Goal: Task Accomplishment & Management: Use online tool/utility

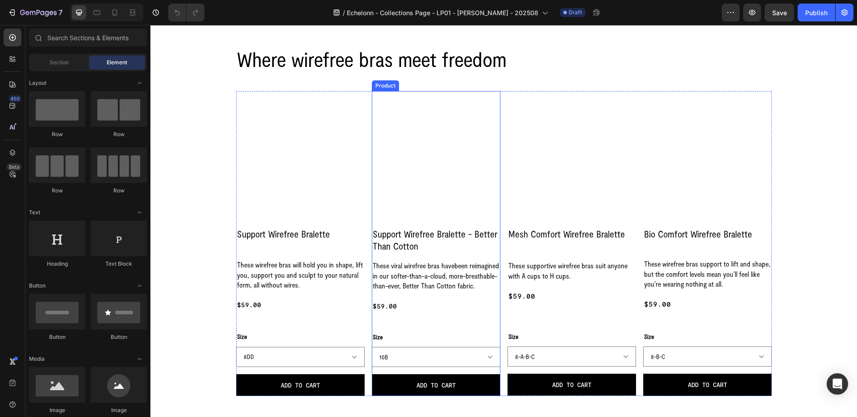
scroll to position [332, 0]
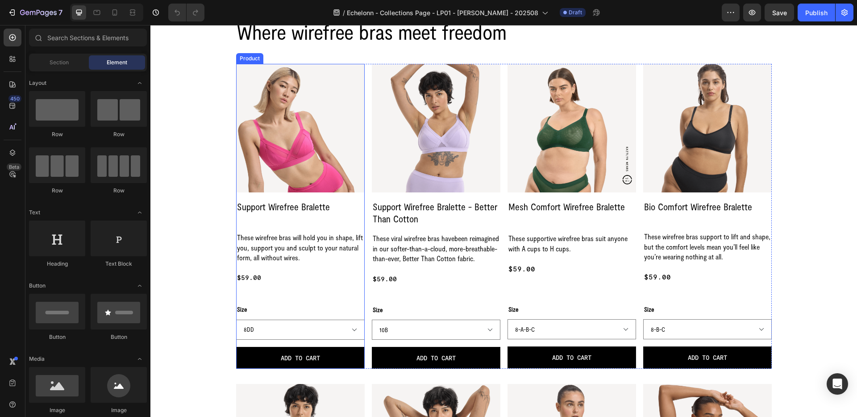
click at [302, 224] on div "Support Wirefree Bralette Product Title These wirefree bras will hold you in sh…" at bounding box center [300, 283] width 129 height 169
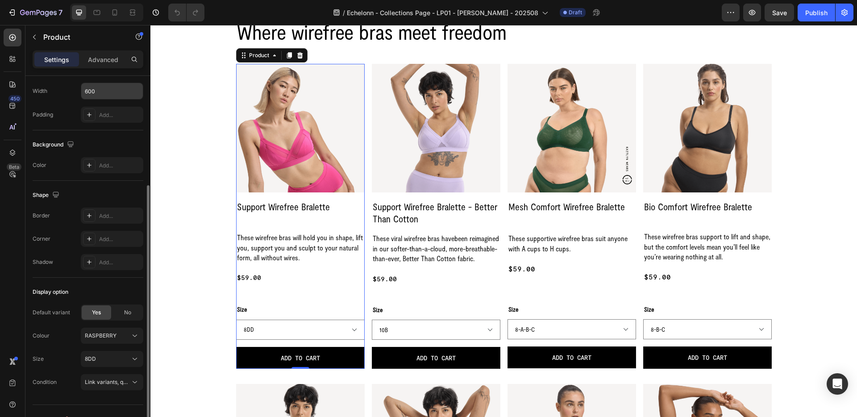
scroll to position [210, 0]
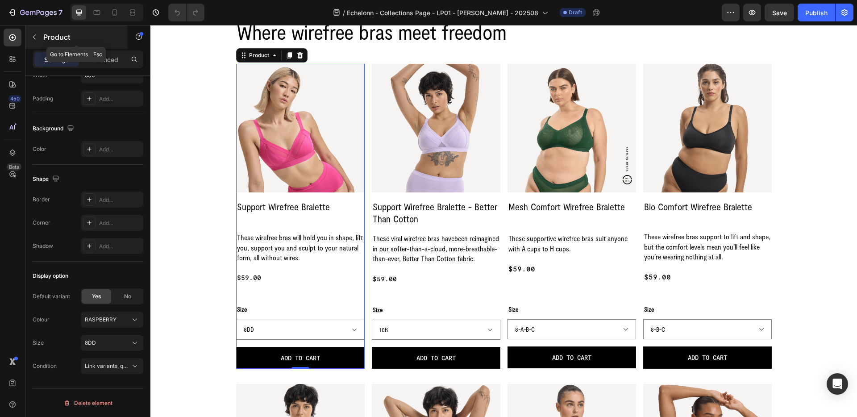
click at [47, 42] on p "Product" at bounding box center [81, 37] width 76 height 11
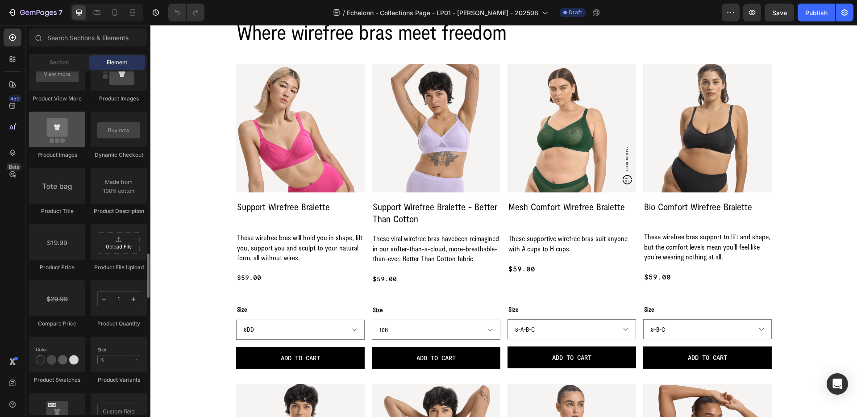
scroll to position [1352, 0]
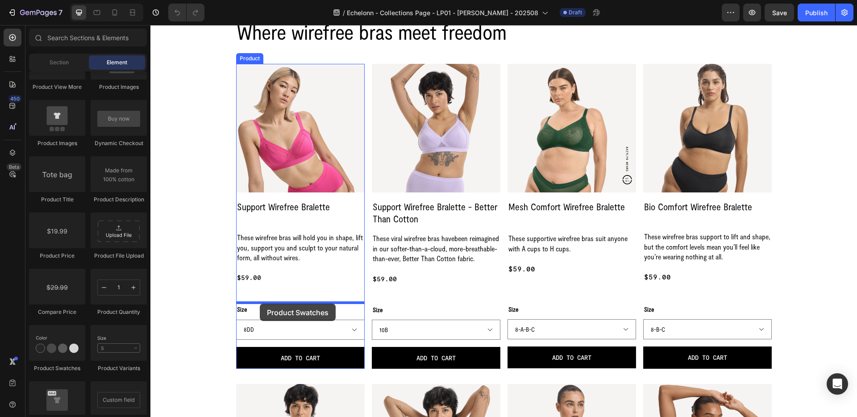
drag, startPoint x: 210, startPoint y: 360, endPoint x: 260, endPoint y: 303, distance: 75.3
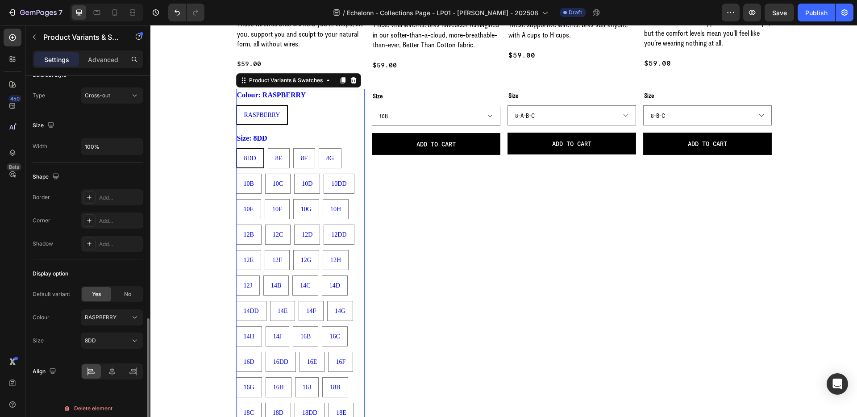
scroll to position [668, 0]
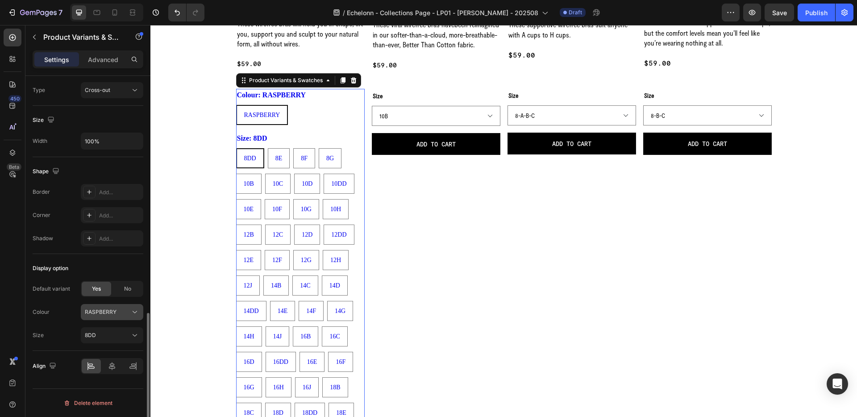
click at [131, 311] on icon at bounding box center [134, 311] width 9 height 9
click at [256, 112] on span "RASPBERRY" at bounding box center [262, 115] width 36 height 7
click at [236, 105] on input "RASPBERRY RASPBERRY RASPBERRY" at bounding box center [236, 104] width 0 height 0
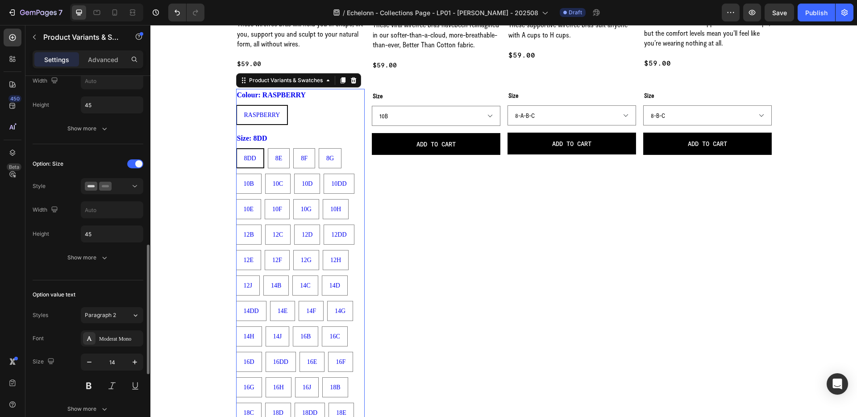
scroll to position [267, 0]
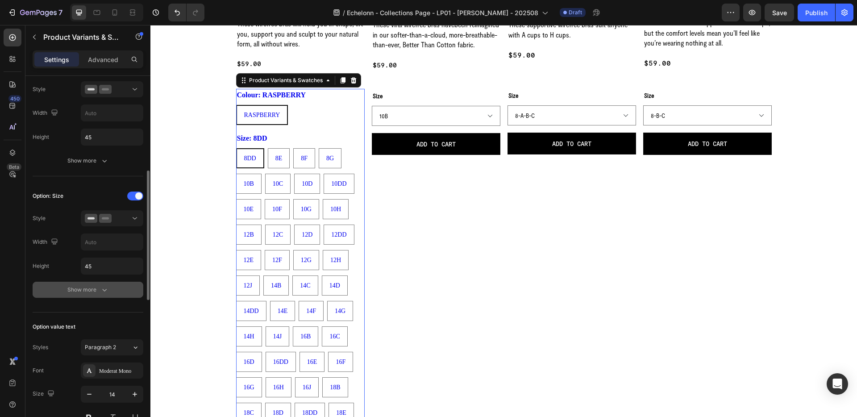
click at [97, 297] on button "Show more" at bounding box center [88, 290] width 111 height 16
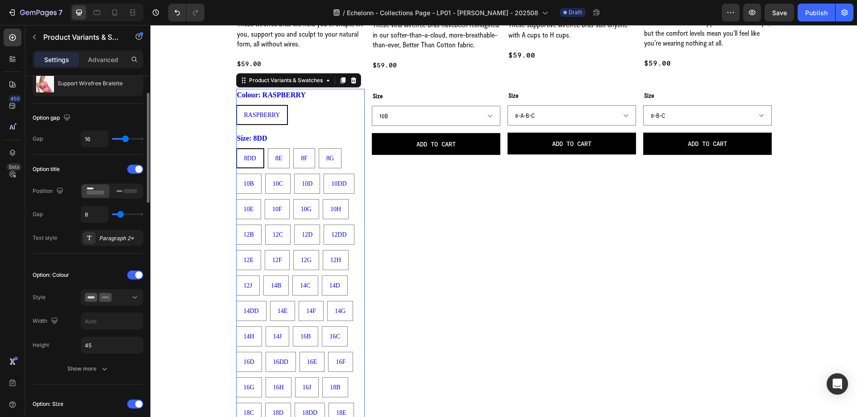
scroll to position [62, 0]
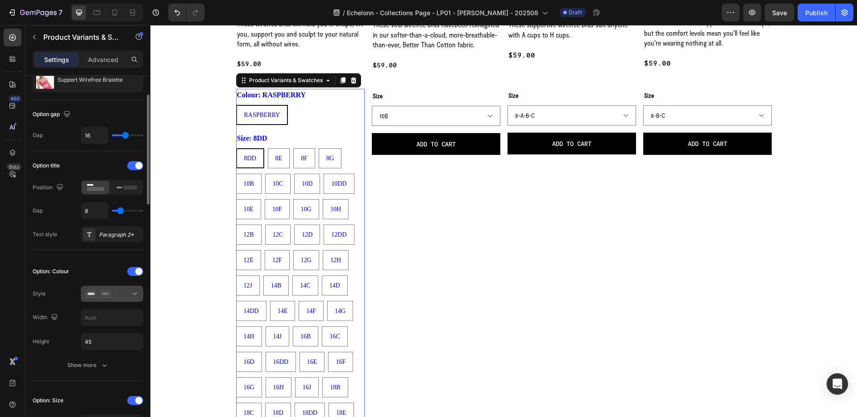
click at [132, 292] on icon at bounding box center [134, 293] width 9 height 9
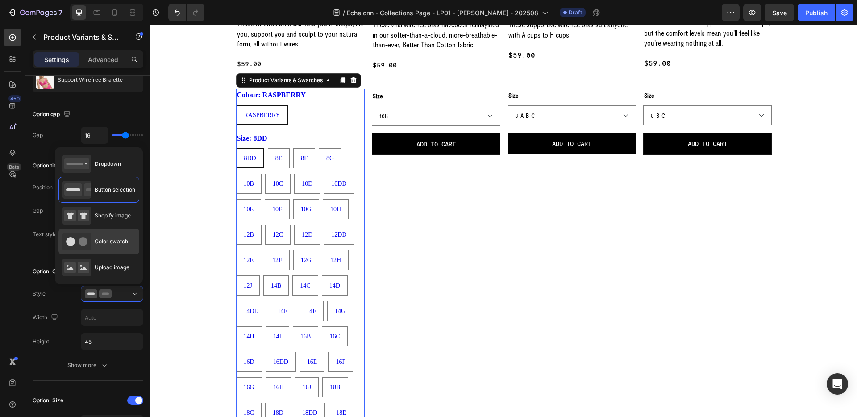
click at [120, 239] on span "Color swatch" at bounding box center [111, 241] width 33 height 8
type input "45"
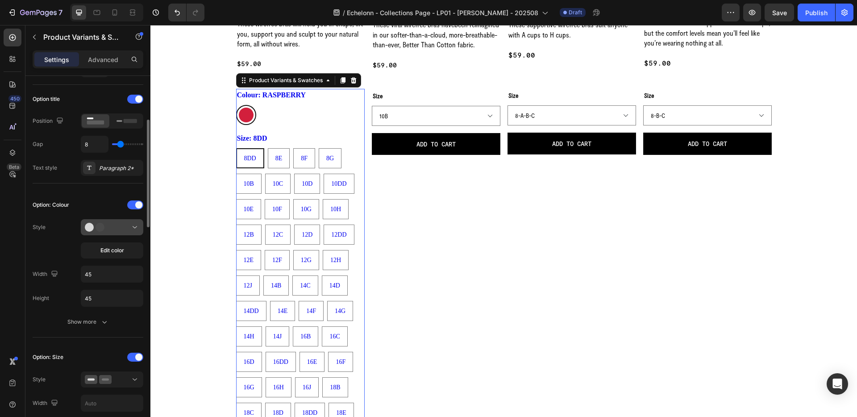
scroll to position [133, 0]
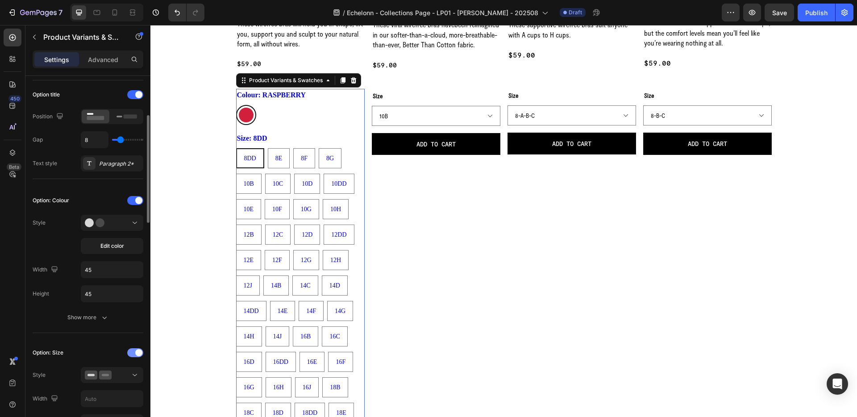
click at [132, 350] on div at bounding box center [135, 352] width 16 height 9
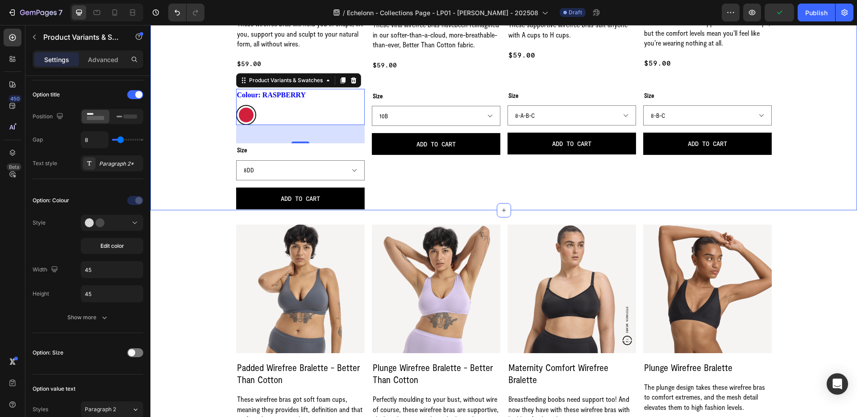
scroll to position [357, 0]
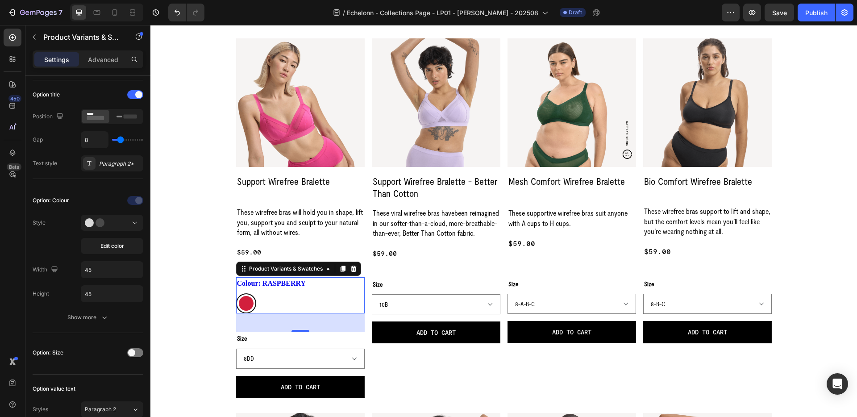
click at [263, 299] on div "RASPBERRY RASPBERRY" at bounding box center [300, 303] width 129 height 20
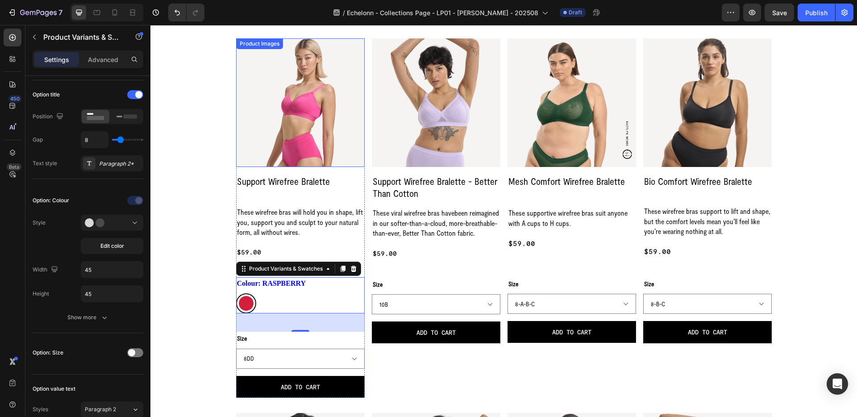
click at [254, 107] on img at bounding box center [300, 102] width 129 height 129
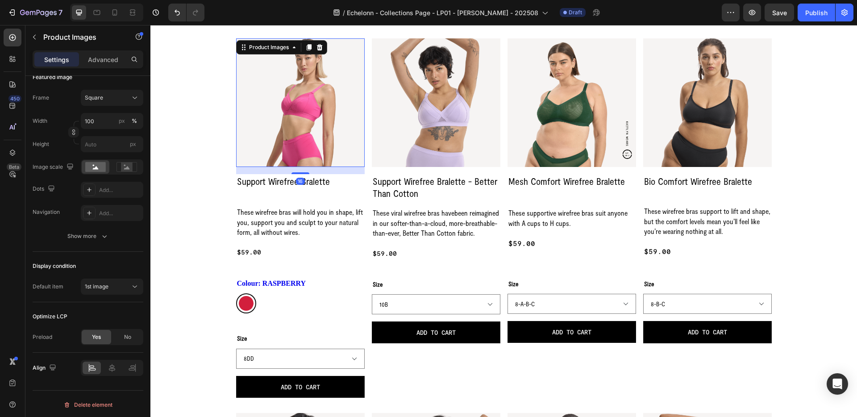
scroll to position [0, 0]
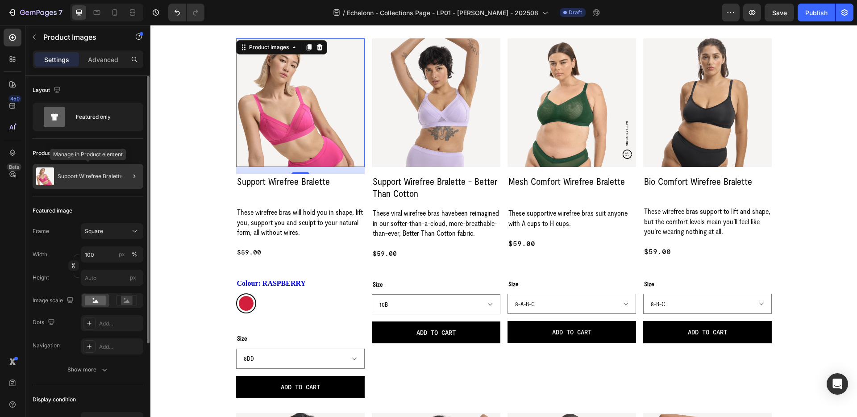
click at [108, 175] on p "Support Wirefree Bralette" at bounding box center [90, 176] width 65 height 6
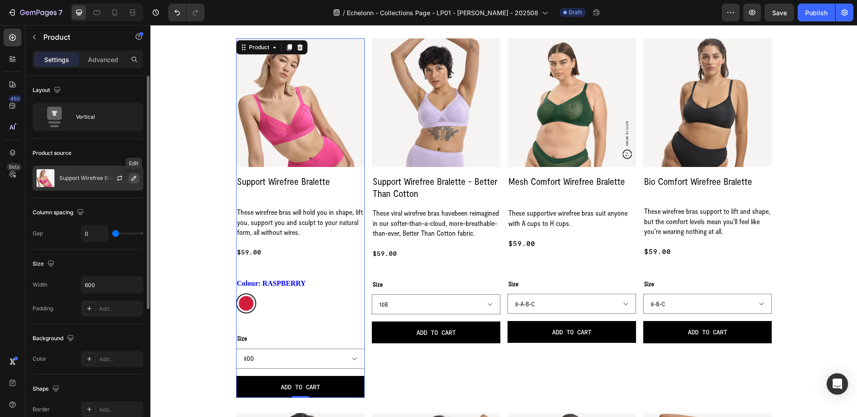
click at [132, 179] on icon "button" at bounding box center [133, 177] width 7 height 7
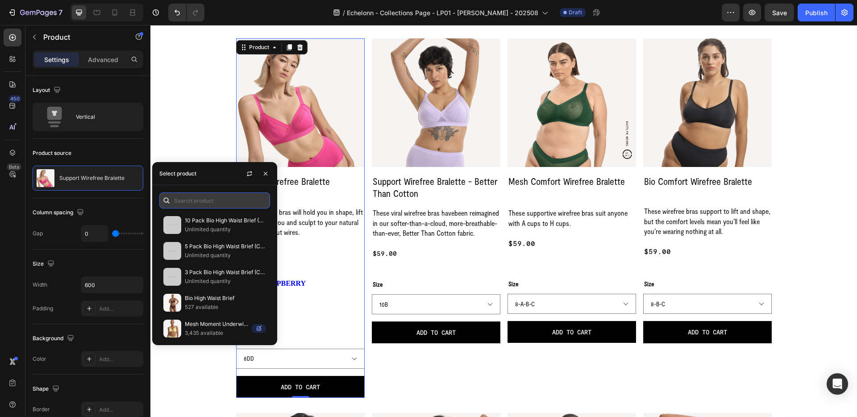
click at [193, 202] on input "text" at bounding box center [214, 200] width 111 height 16
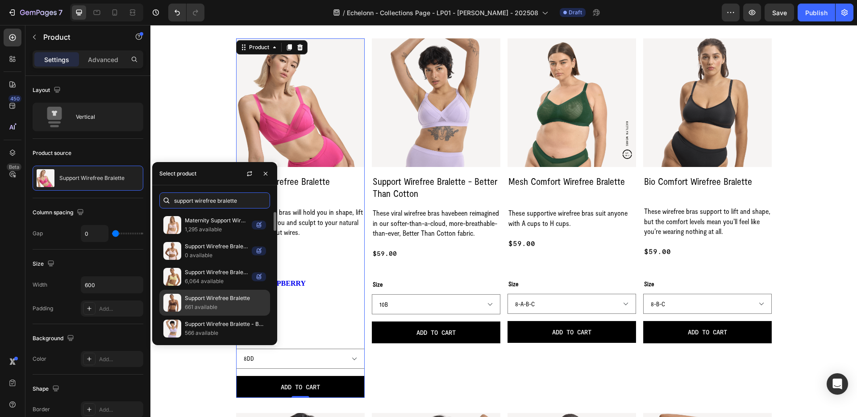
type input "support wirefree bralette"
click at [222, 300] on p "Support Wirefree Bralette" at bounding box center [225, 298] width 81 height 9
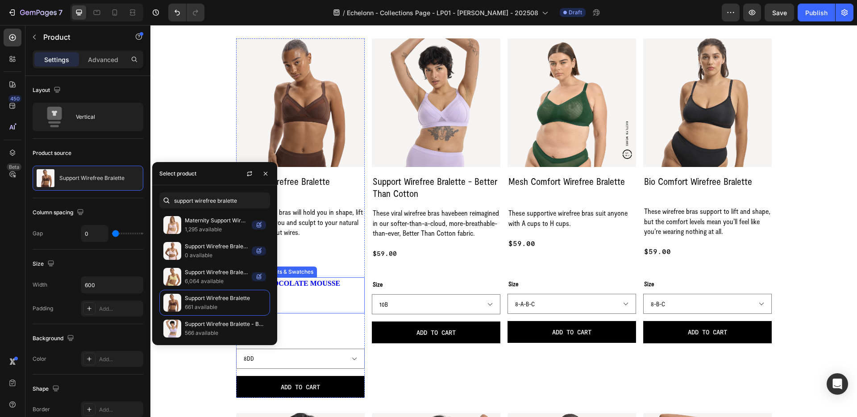
click at [316, 282] on legend "Colour: CHOCOLATE MOUSSE" at bounding box center [288, 283] width 105 height 12
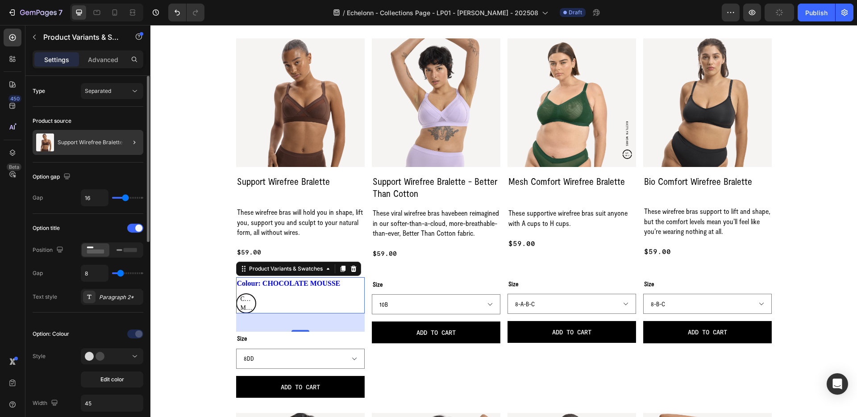
click at [118, 140] on div at bounding box center [130, 142] width 25 height 25
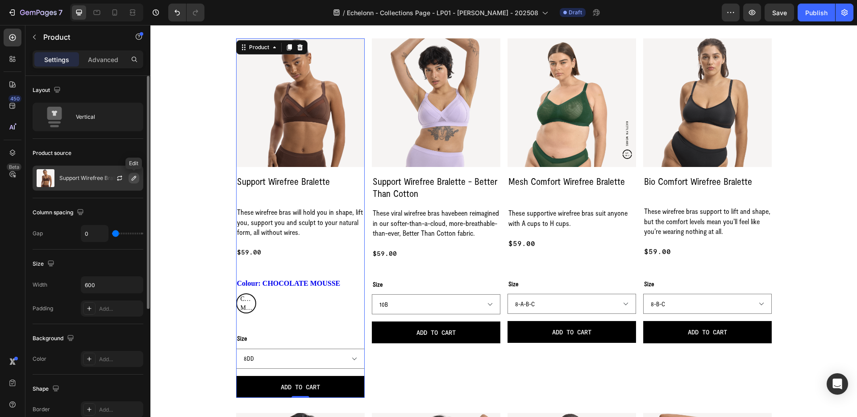
click at [134, 179] on icon "button" at bounding box center [134, 178] width 4 height 4
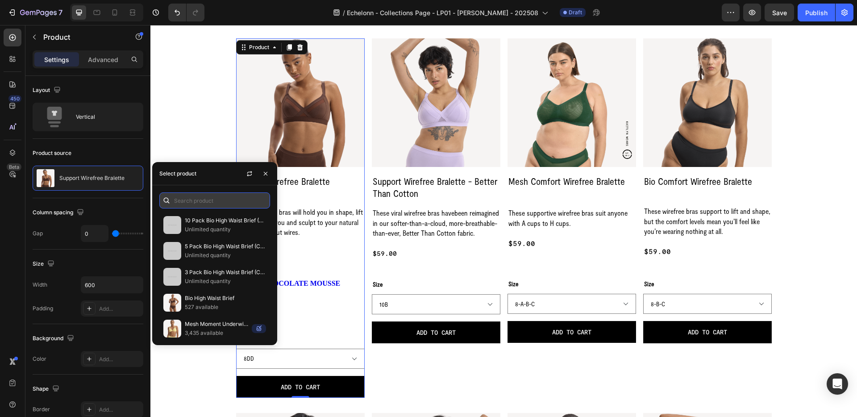
click at [210, 196] on input "text" at bounding box center [214, 200] width 111 height 16
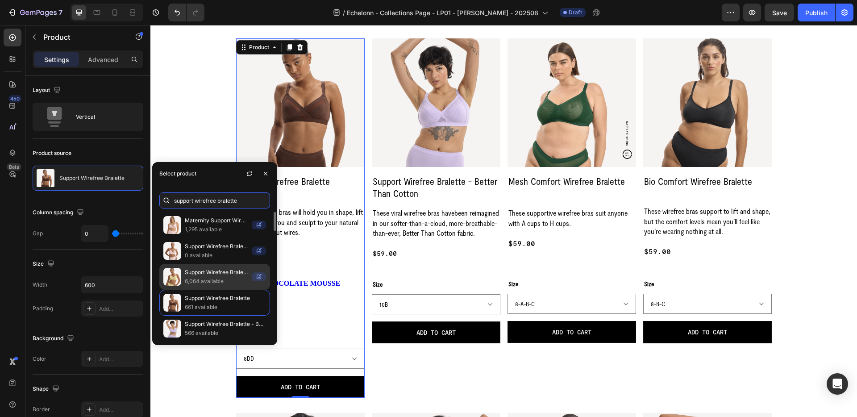
type input "support wirefree bralette"
click at [210, 270] on p "Support Wirefree Bralette" at bounding box center [216, 272] width 63 height 9
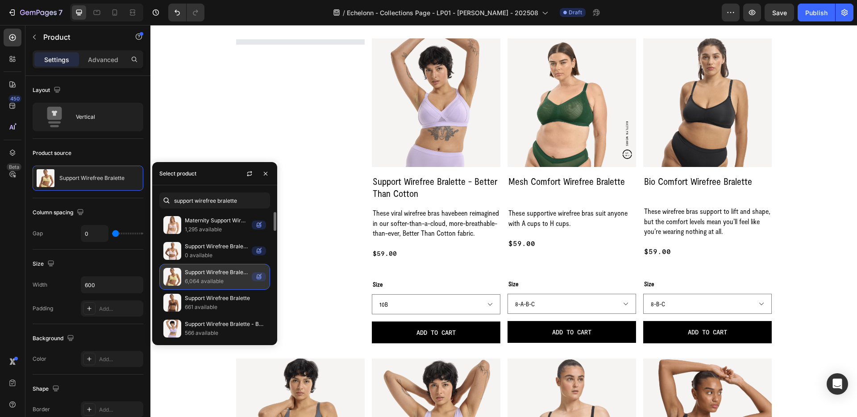
select select "10C"
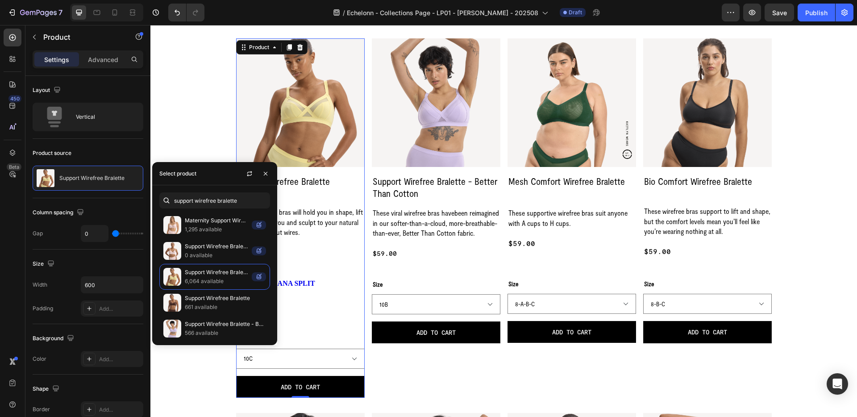
click at [315, 271] on div "Support Wirefree Bralette Product Title These wirefree bras will hold you in sh…" at bounding box center [300, 286] width 129 height 224
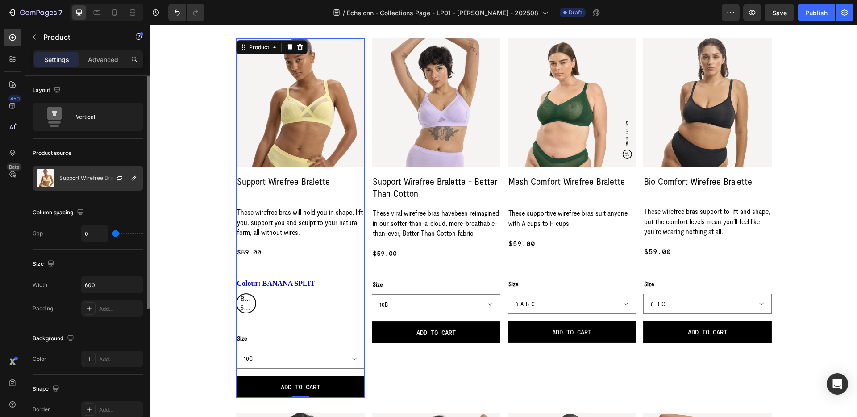
click at [107, 180] on div at bounding box center [123, 178] width 39 height 24
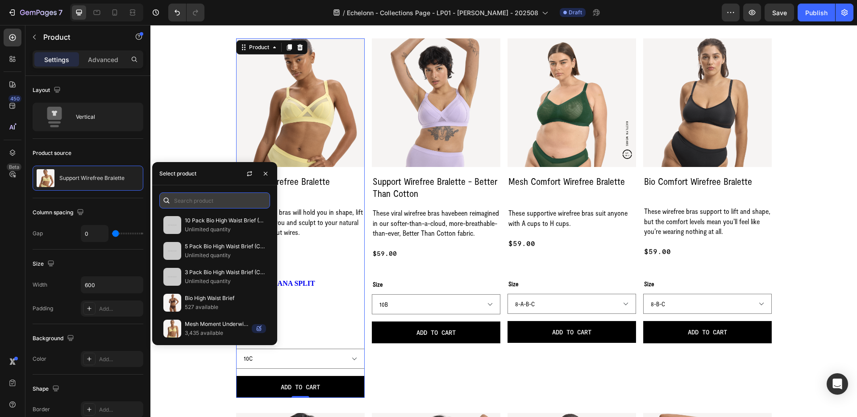
click at [191, 202] on input "text" at bounding box center [214, 200] width 111 height 16
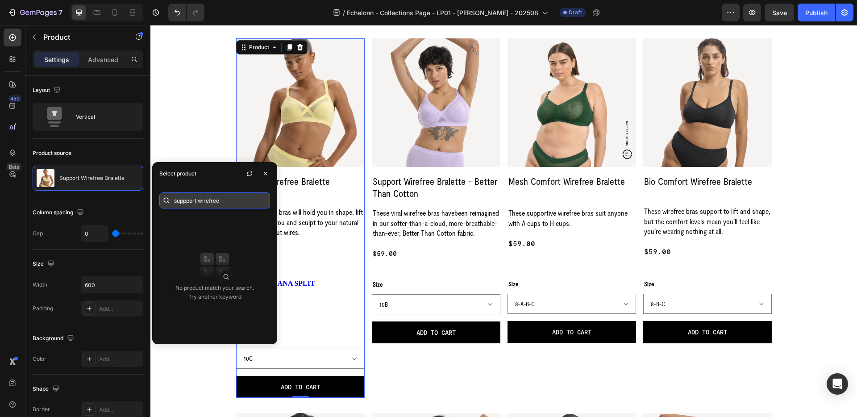
click at [187, 205] on input "suppport wirefree" at bounding box center [214, 200] width 111 height 16
click at [186, 202] on input "suppport wirefree" at bounding box center [214, 200] width 111 height 16
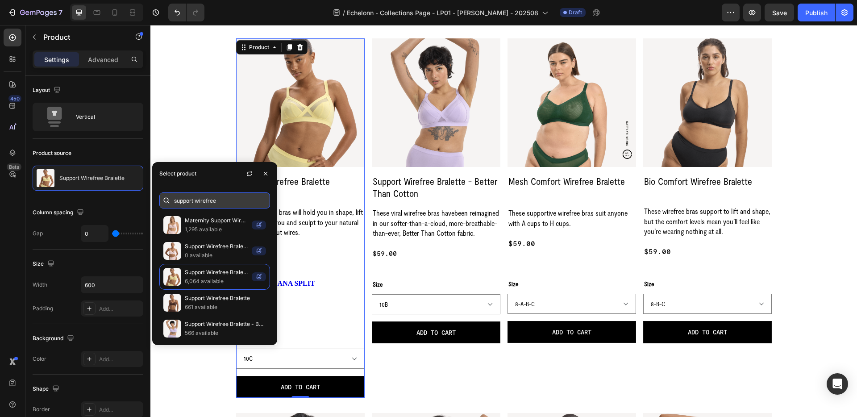
click at [228, 204] on input "support wirefree" at bounding box center [214, 200] width 111 height 16
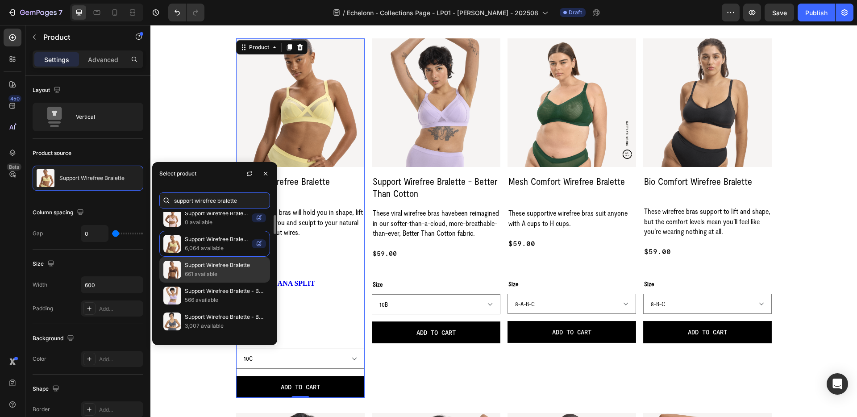
scroll to position [34, 0]
type input "support wirefree bralette"
click at [227, 292] on p "Support Wirefree Bralette - Better Than Cotton" at bounding box center [225, 289] width 81 height 9
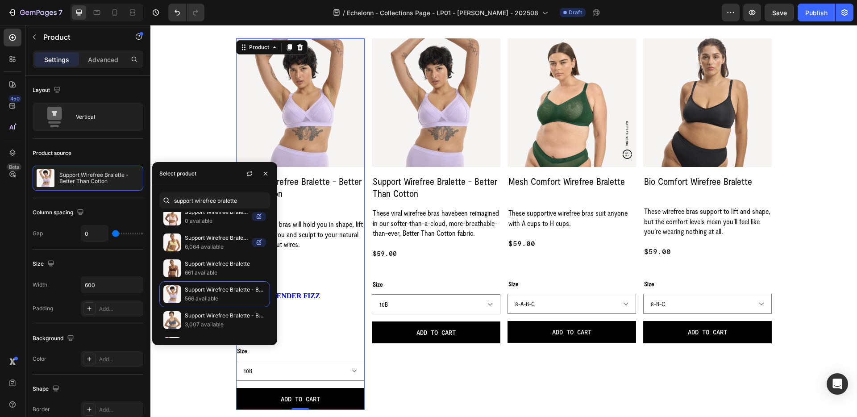
click at [310, 279] on div "Support Wirefree Bralette - Better Than Cotton Product Title These wirefree bra…" at bounding box center [300, 292] width 129 height 236
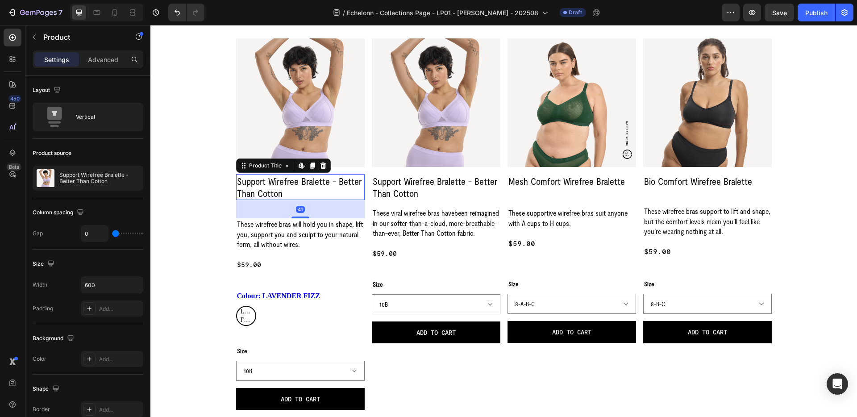
click at [275, 180] on h2 "Support Wirefree Bralette - Better Than Cotton" at bounding box center [300, 187] width 129 height 26
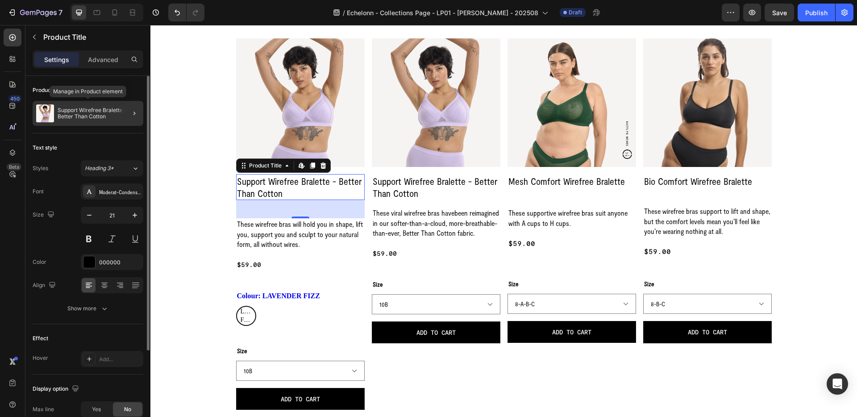
click at [115, 117] on p "Support Wirefree Bralette - Better Than Cotton" at bounding box center [99, 113] width 82 height 12
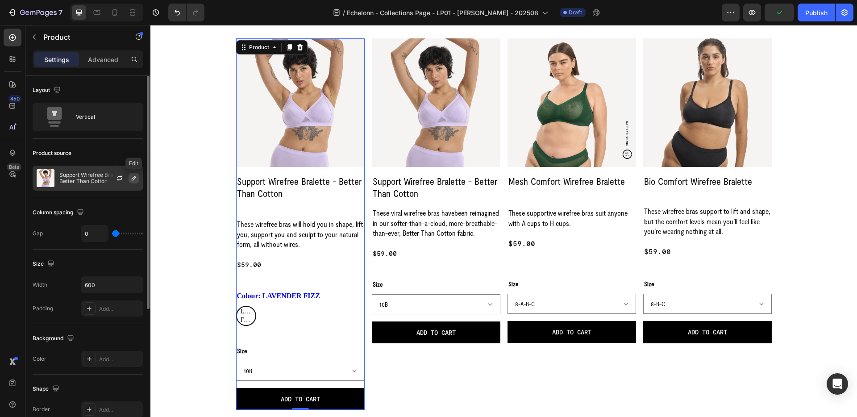
click at [136, 180] on icon "button" at bounding box center [133, 177] width 7 height 7
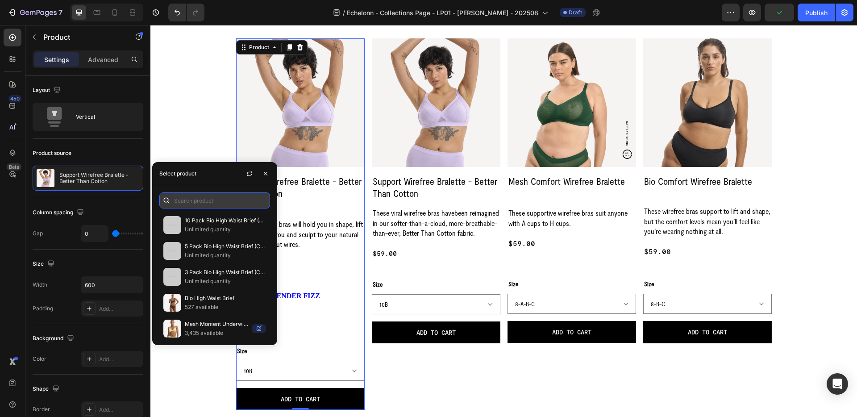
click at [212, 199] on input "text" at bounding box center [214, 200] width 111 height 16
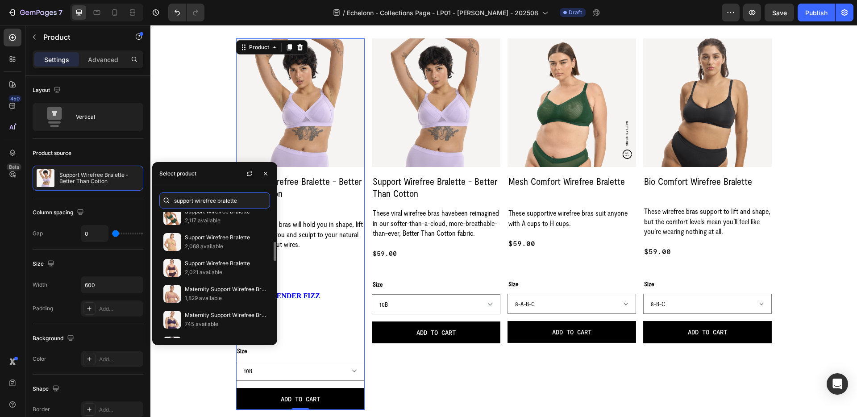
scroll to position [172, 0]
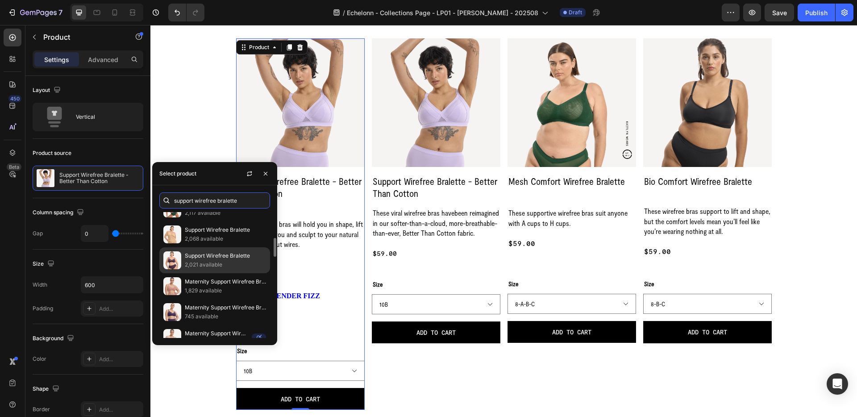
type input "support wirefree bralette"
click at [233, 253] on p "Support Wirefree Bralette" at bounding box center [225, 255] width 81 height 9
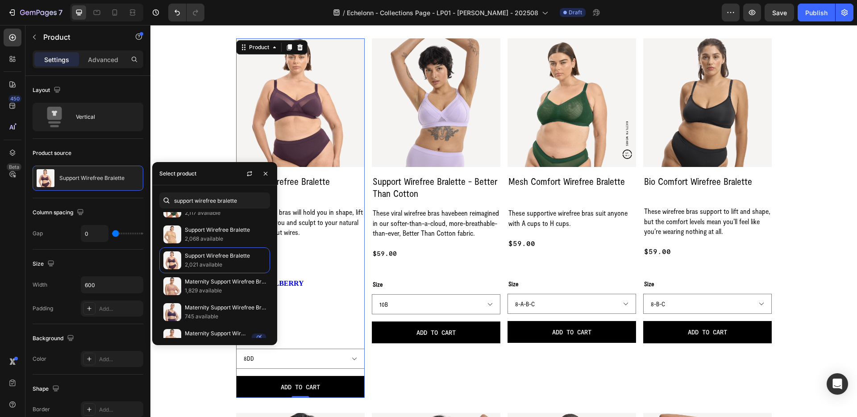
click at [325, 260] on div "Support Wirefree Bralette Product Title These wirefree bras will hold you in sh…" at bounding box center [300, 286] width 129 height 224
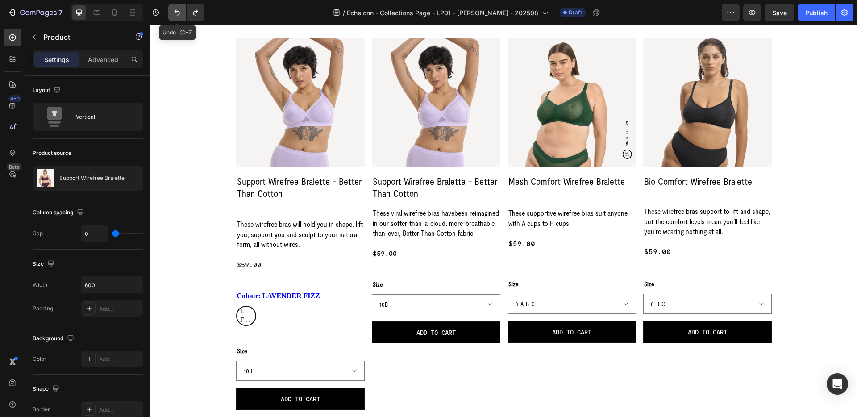
click at [176, 13] on icon "Undo/Redo" at bounding box center [177, 12] width 9 height 9
select select "10C"
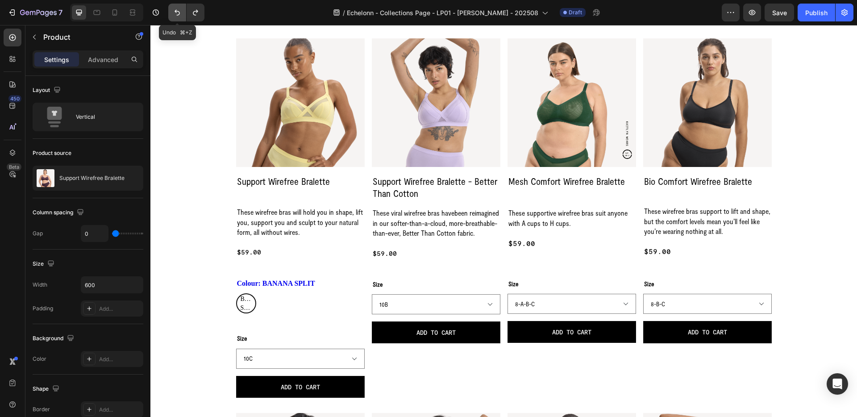
click at [176, 13] on icon "Undo/Redo" at bounding box center [177, 12] width 9 height 9
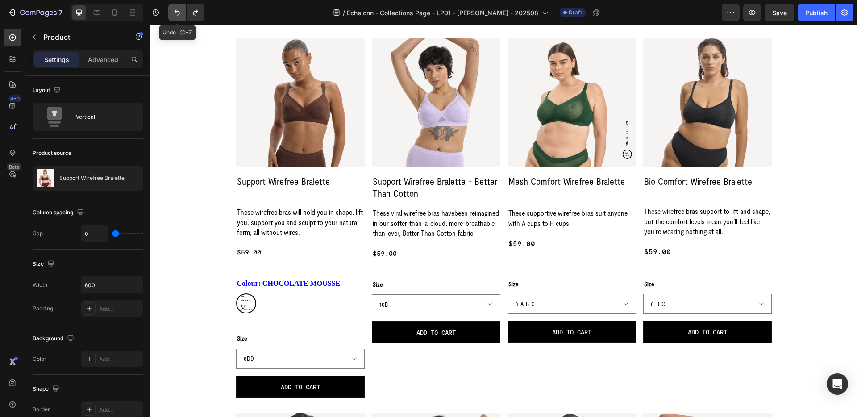
click at [176, 13] on icon "Undo/Redo" at bounding box center [177, 12] width 9 height 9
click at [179, 15] on icon "Undo/Redo" at bounding box center [177, 12] width 9 height 9
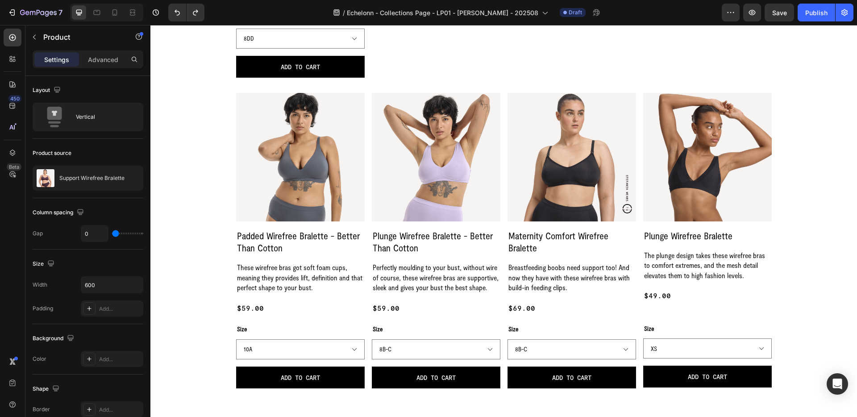
select select "8-D-DD-E"
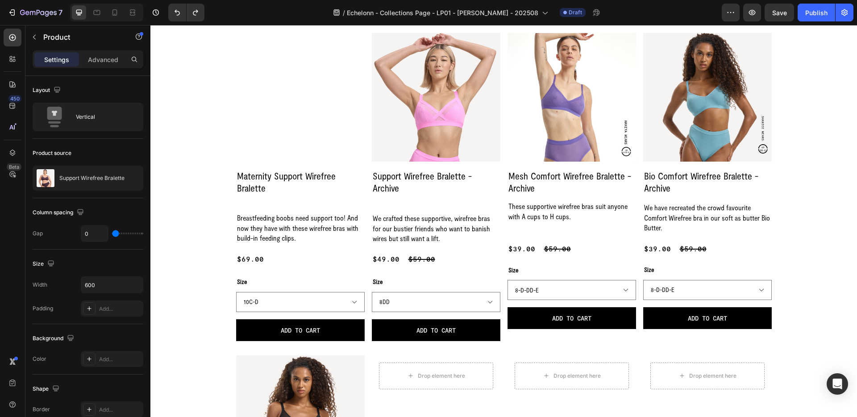
select select "8-D-DD-E"
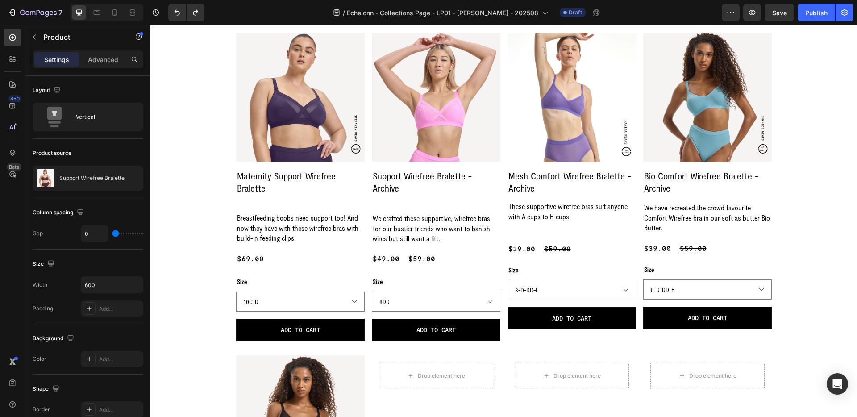
scroll to position [1216, 0]
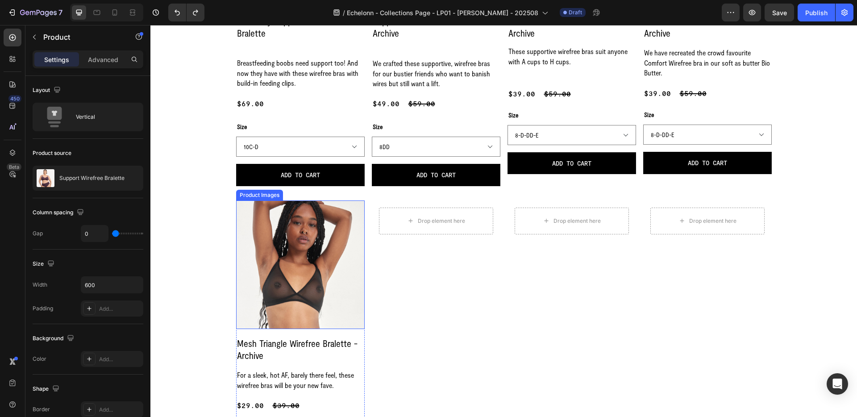
click at [244, 215] on img at bounding box center [300, 264] width 129 height 129
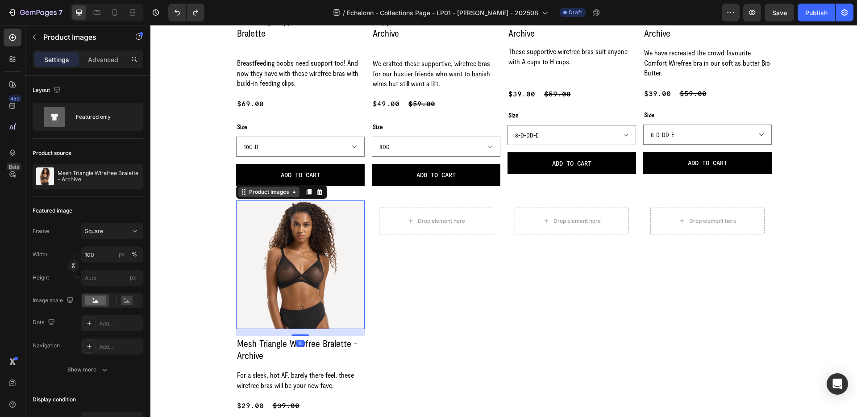
click at [262, 192] on div "Product Images" at bounding box center [268, 192] width 43 height 8
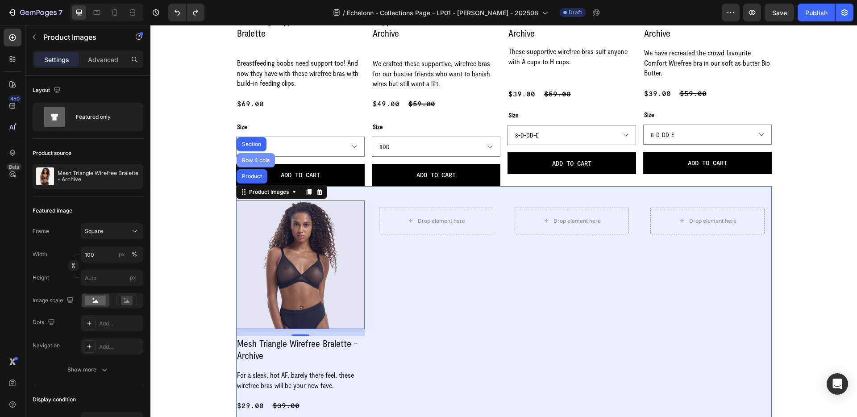
click at [255, 163] on div "Row 4 cols" at bounding box center [256, 160] width 38 height 14
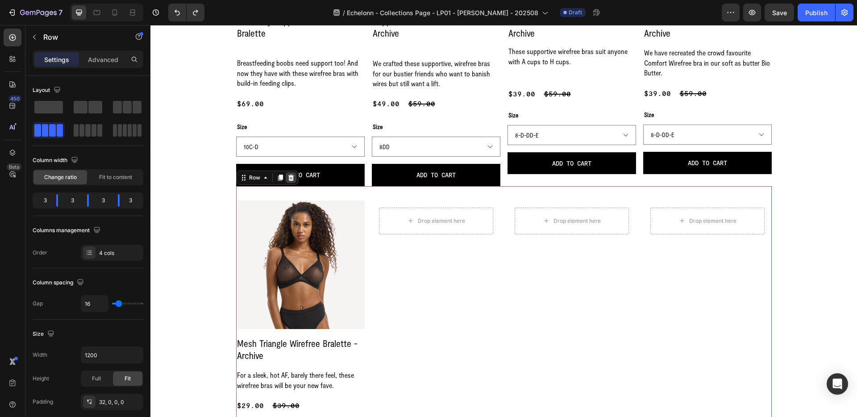
click at [291, 179] on icon at bounding box center [291, 177] width 6 height 6
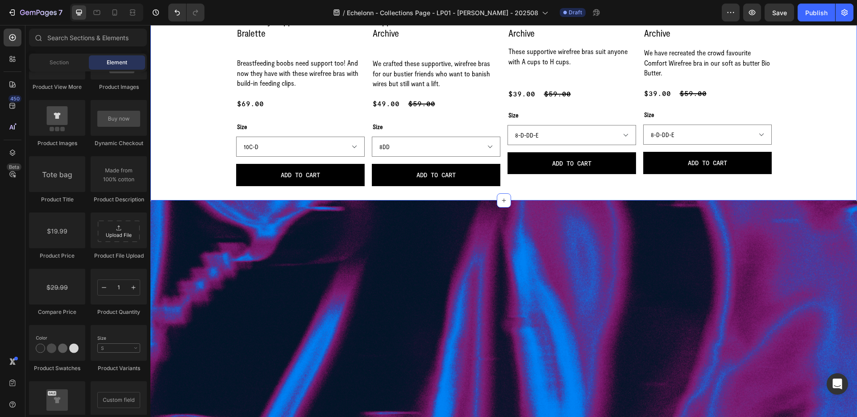
click at [206, 178] on div "Product Images Maternity Support Wirefree Bralette Product Title Breastfeeding …" at bounding box center [503, 32] width 706 height 308
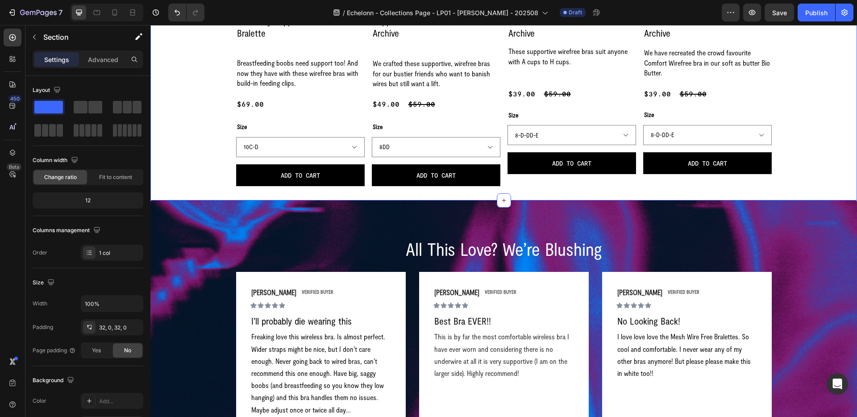
scroll to position [1009, 0]
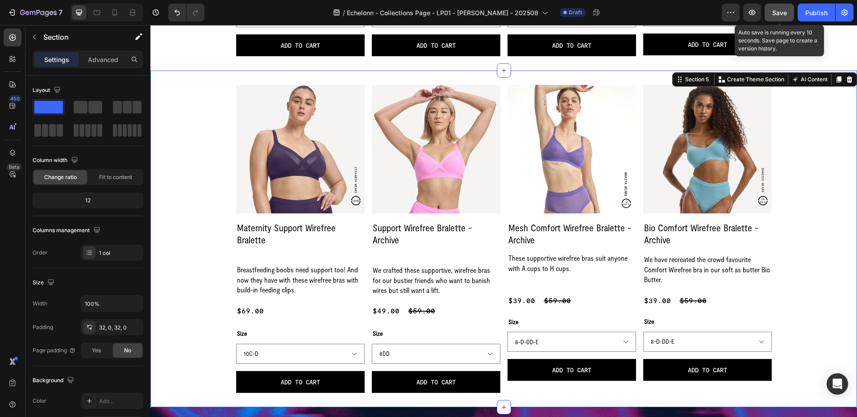
click at [777, 13] on span "Save" at bounding box center [779, 13] width 15 height 8
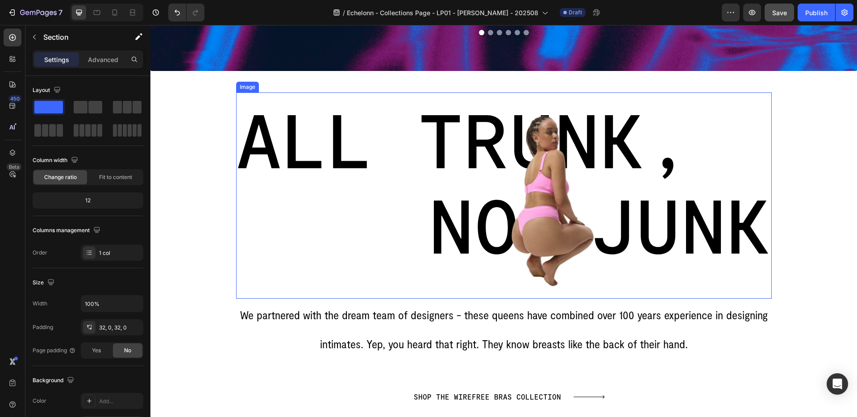
scroll to position [1747, 0]
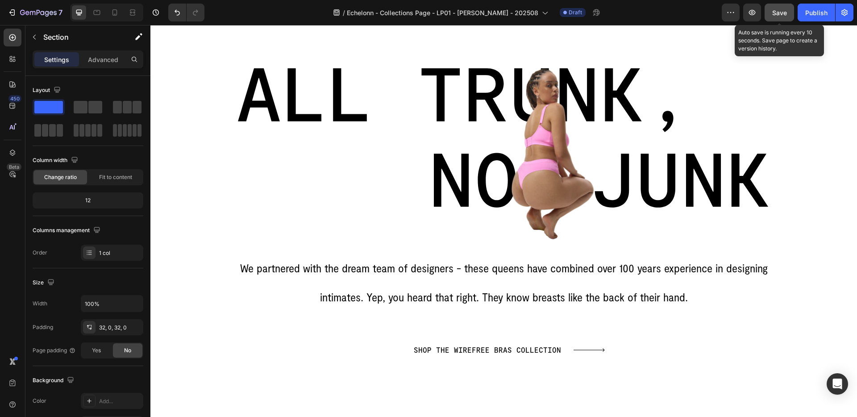
click at [778, 12] on span "Save" at bounding box center [779, 13] width 15 height 8
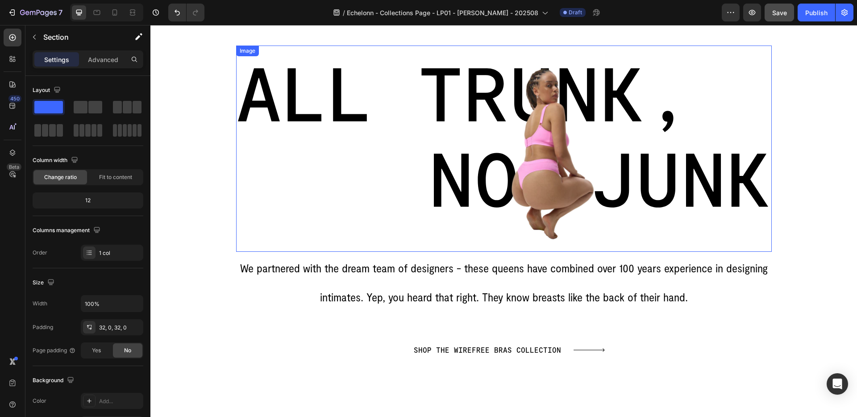
click at [487, 176] on img at bounding box center [504, 149] width 536 height 206
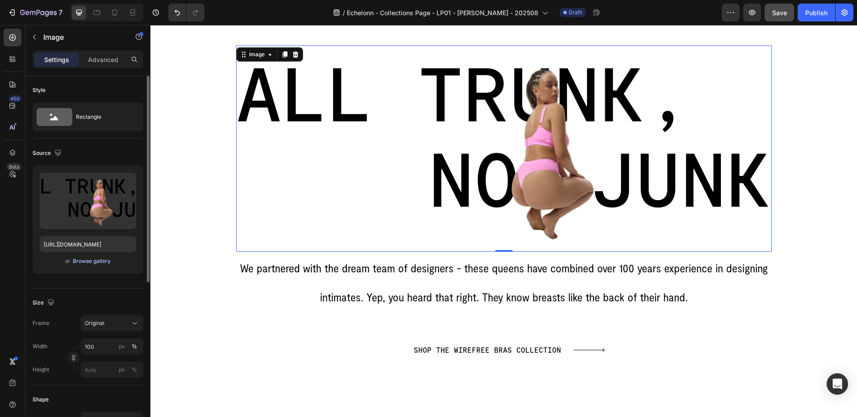
click at [87, 261] on div "Browse gallery" at bounding box center [92, 261] width 38 height 8
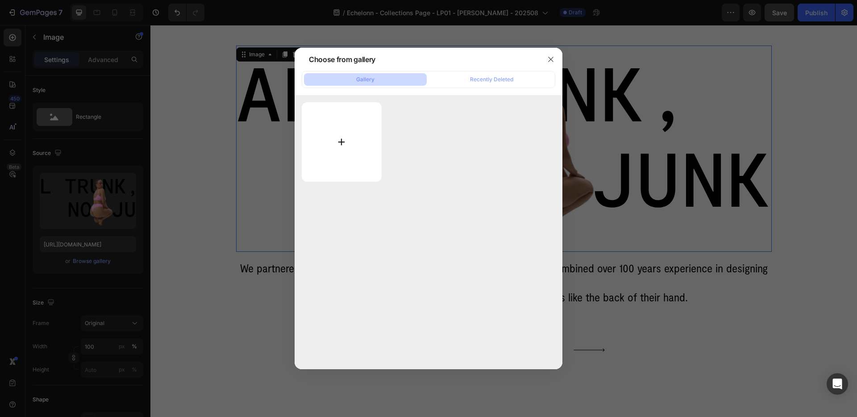
click at [341, 149] on input "file" at bounding box center [342, 141] width 80 height 79
type input "C:\fakepath\Group 40013.png"
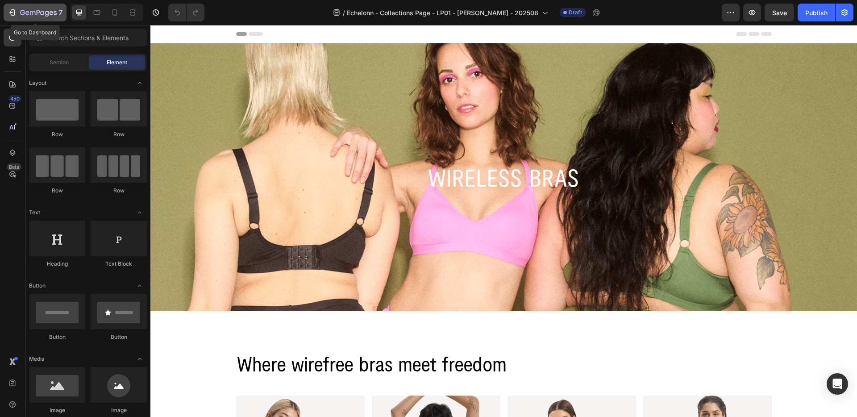
click at [18, 12] on div "7" at bounding box center [35, 12] width 55 height 11
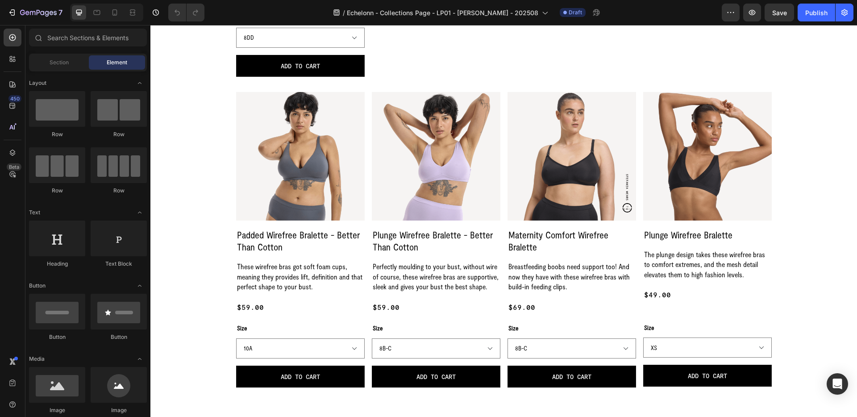
select select "8-D-DD-E"
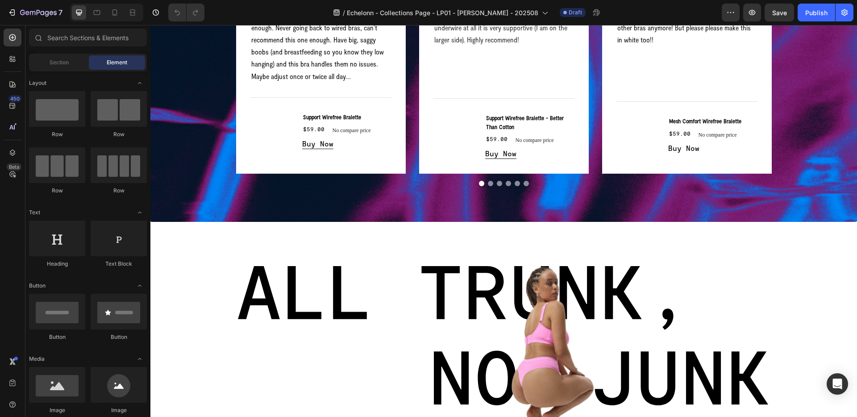
scroll to position [1692, 0]
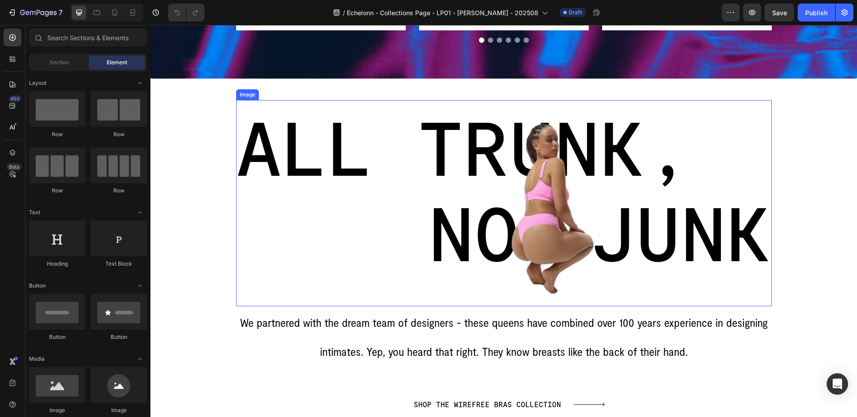
click at [394, 220] on img at bounding box center [504, 203] width 536 height 206
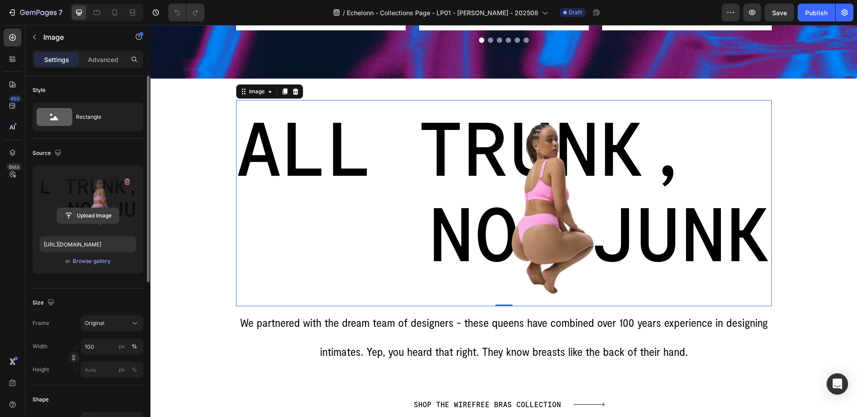
click at [100, 218] on input "file" at bounding box center [88, 215] width 62 height 15
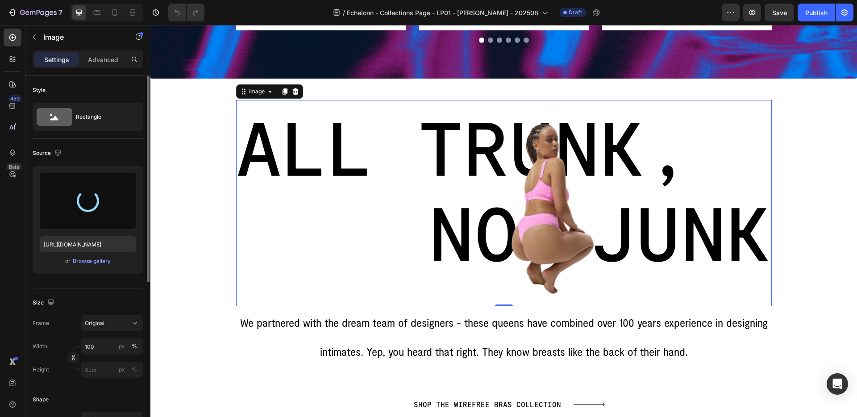
type input "https://cdn.shopify.com/s/files/1/0651/7083/3641/files/gempages_579564021968011…"
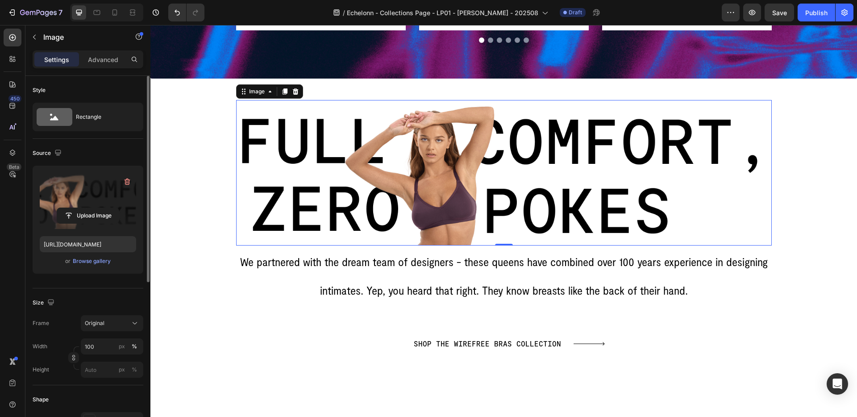
click at [349, 294] on span "We partnered with the dream team of designers - these queens have combined over…" at bounding box center [503, 275] width 527 height 42
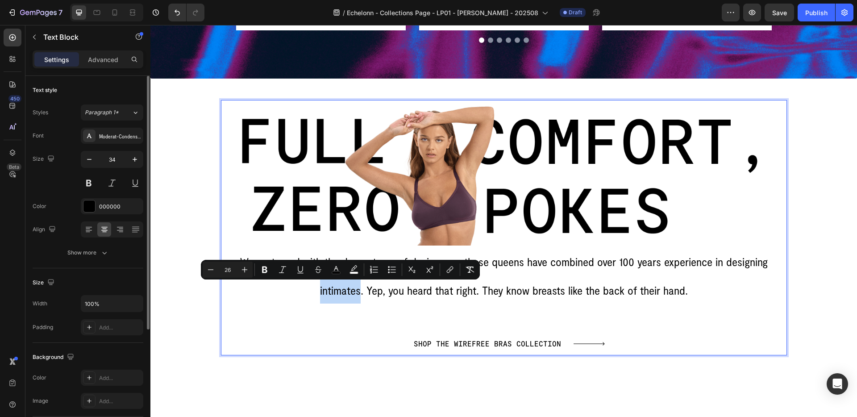
click at [344, 291] on span "We partnered with the dream team of designers - these queens have combined over…" at bounding box center [503, 275] width 527 height 42
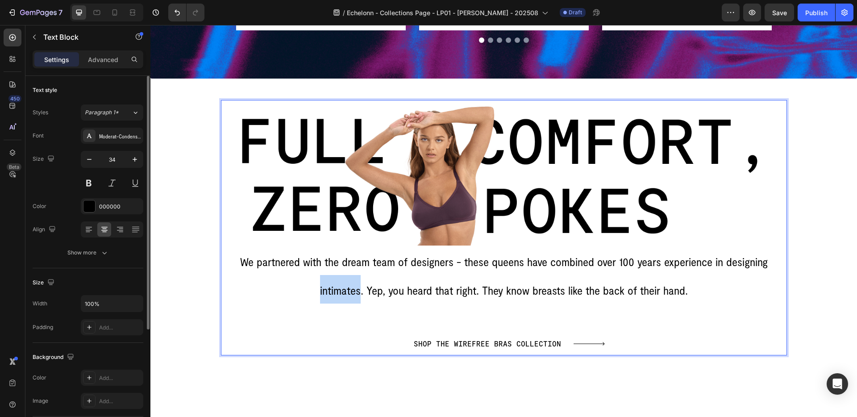
click at [344, 291] on span "We partnered with the dream team of designers - these queens have combined over…" at bounding box center [503, 275] width 527 height 42
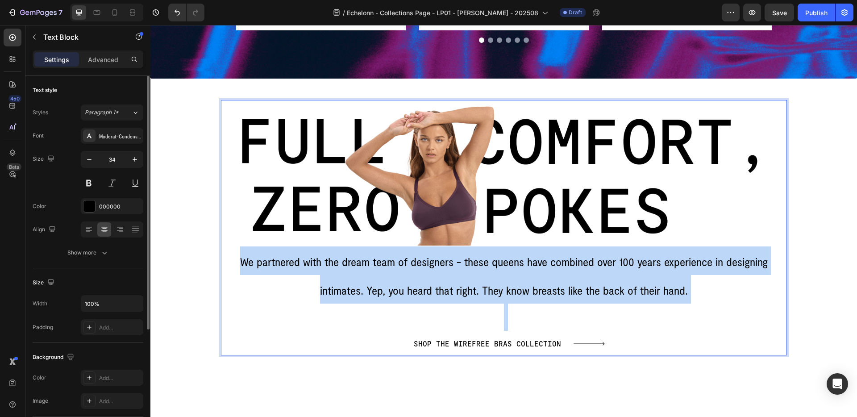
click at [344, 291] on span "We partnered with the dream team of designers - these queens have combined over…" at bounding box center [503, 275] width 527 height 42
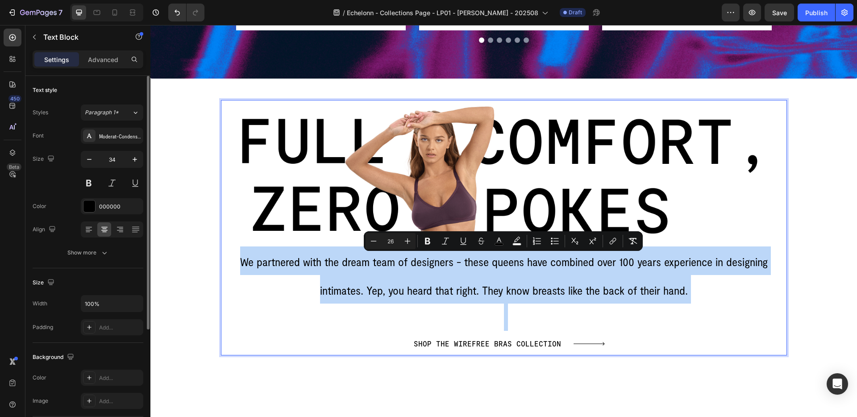
click at [344, 291] on span "We partnered with the dream team of designers - these queens have combined over…" at bounding box center [503, 275] width 527 height 42
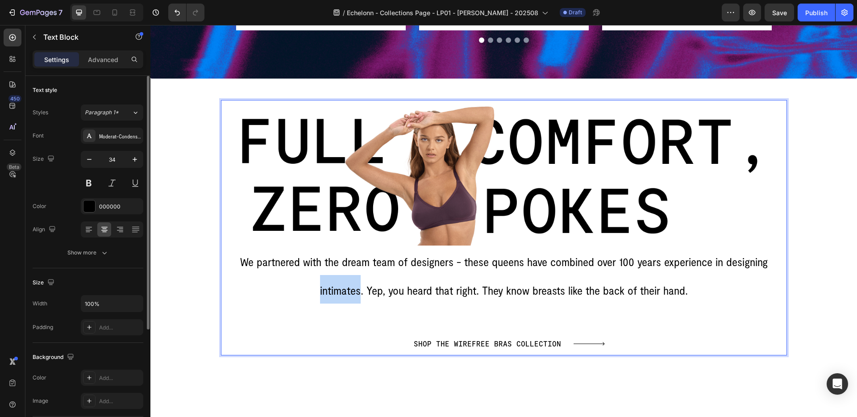
click at [344, 291] on span "We partnered with the dream team of designers - these queens have combined over…" at bounding box center [503, 275] width 527 height 42
click at [408, 311] on p "Rich Text Editor. Editing area: main" at bounding box center [504, 316] width 564 height 27
click at [113, 11] on icon at bounding box center [114, 12] width 9 height 9
type input "16"
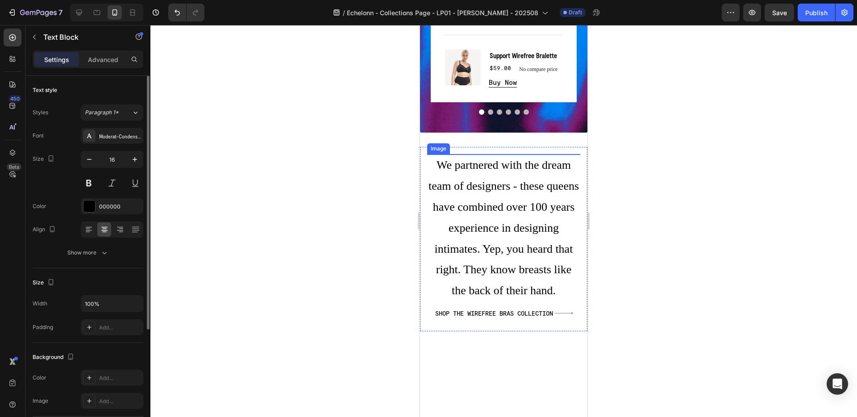
scroll to position [1749, 0]
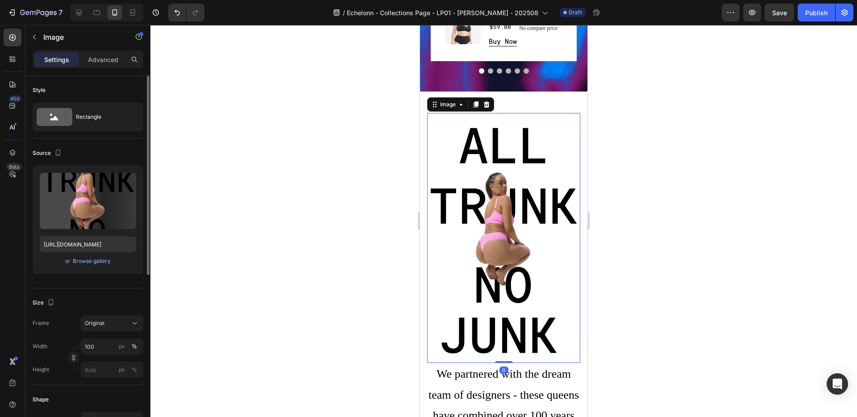
click at [475, 297] on img at bounding box center [503, 238] width 153 height 250
click at [95, 262] on div "Browse gallery" at bounding box center [92, 261] width 38 height 8
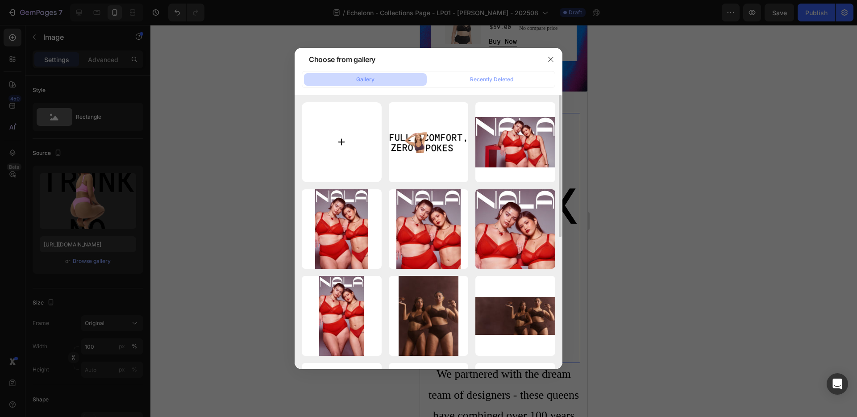
click at [349, 144] on input "file" at bounding box center [342, 142] width 80 height 80
type input "C:\fakepath\Group 40015.png"
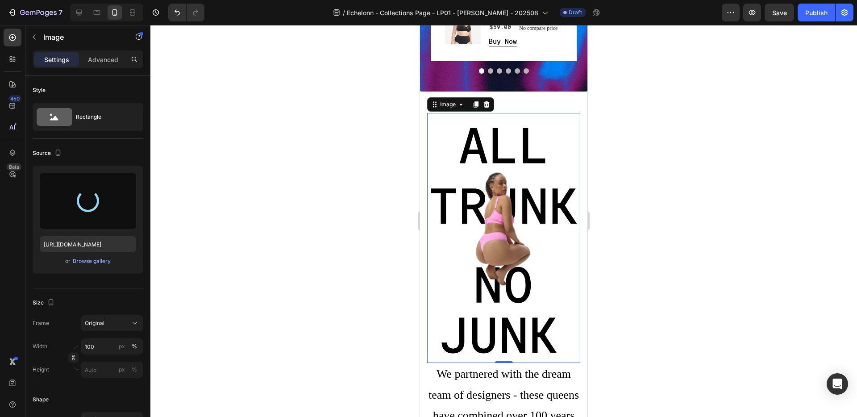
type input "https://cdn.shopify.com/s/files/1/0651/7083/3641/files/gempages_579564021968011…"
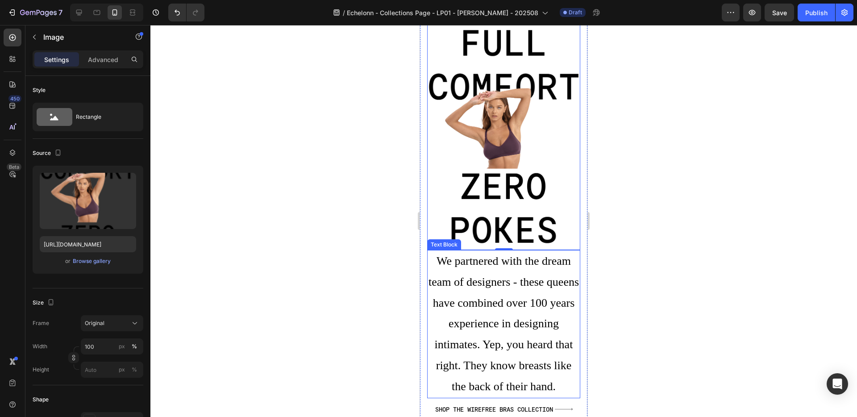
scroll to position [1877, 0]
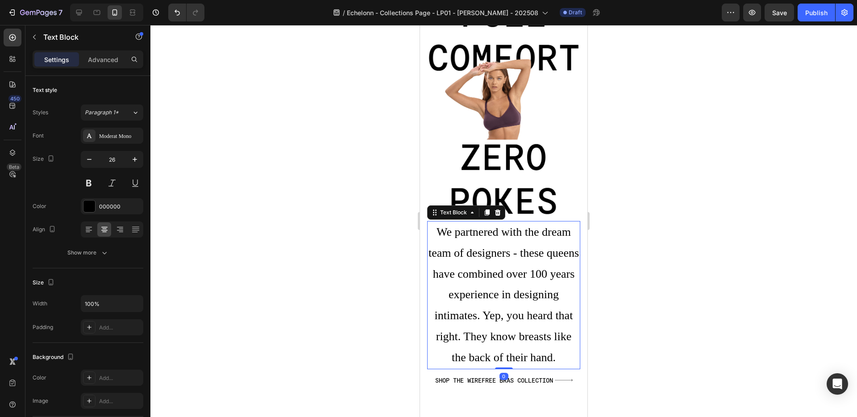
click at [462, 316] on span "We partnered with the dream team of designers - these queens have combined over…" at bounding box center [503, 294] width 150 height 138
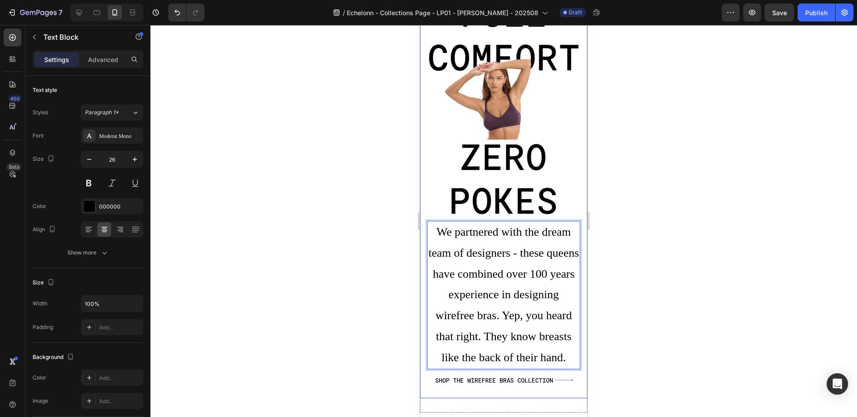
click at [605, 339] on div at bounding box center [503, 221] width 706 height 392
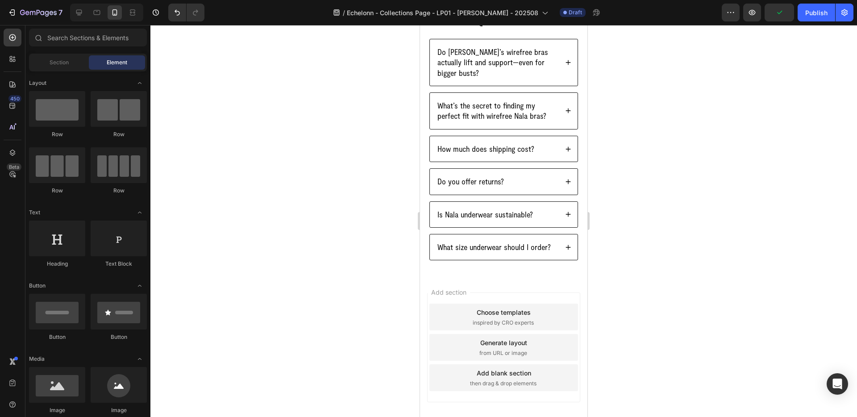
scroll to position [4054, 0]
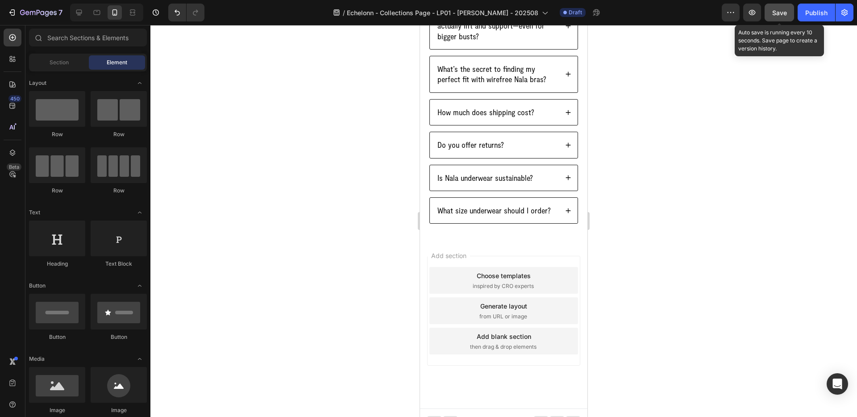
click at [781, 9] on span "Save" at bounding box center [779, 13] width 15 height 8
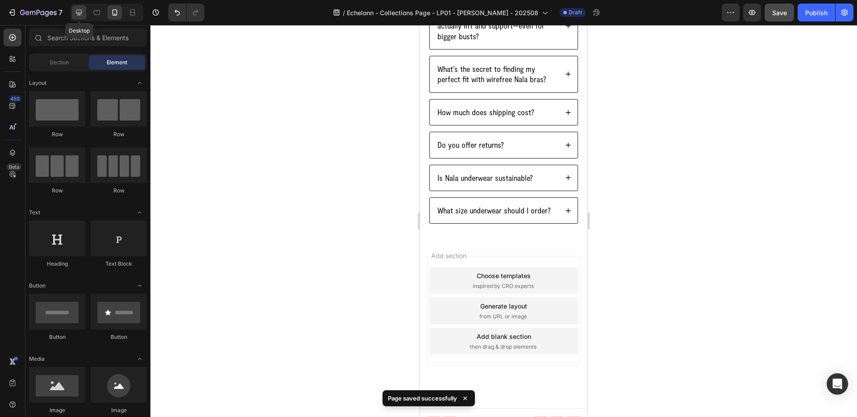
click at [77, 9] on icon at bounding box center [79, 12] width 9 height 9
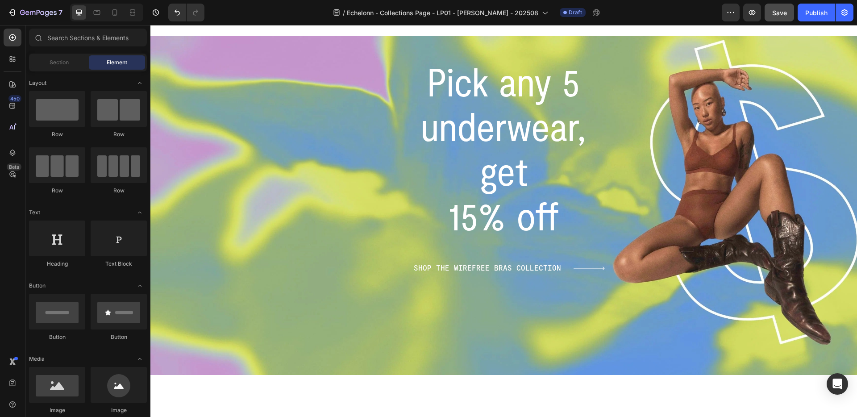
scroll to position [2675, 0]
